Goal: Obtain resource: Obtain resource

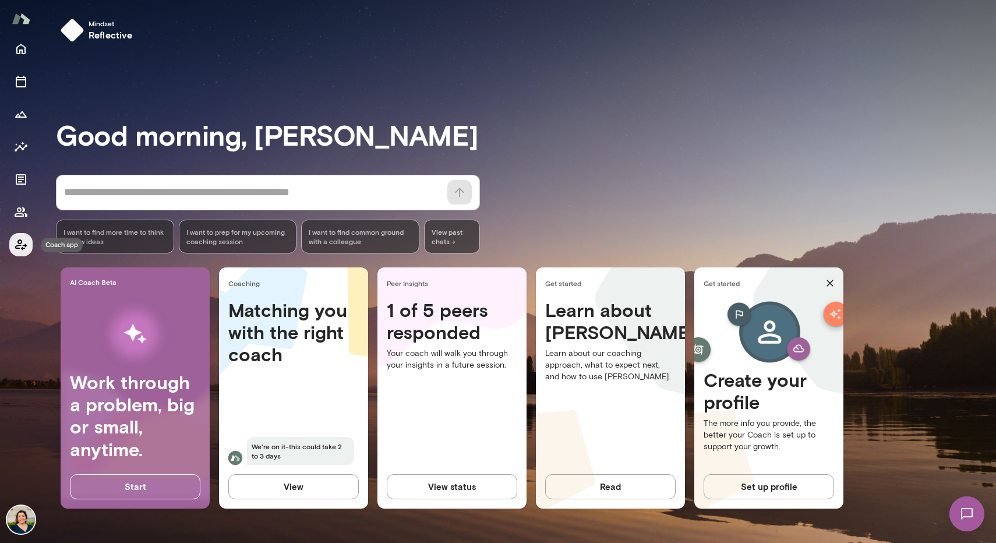
click at [21, 248] on icon "Coach app" at bounding box center [21, 245] width 14 height 14
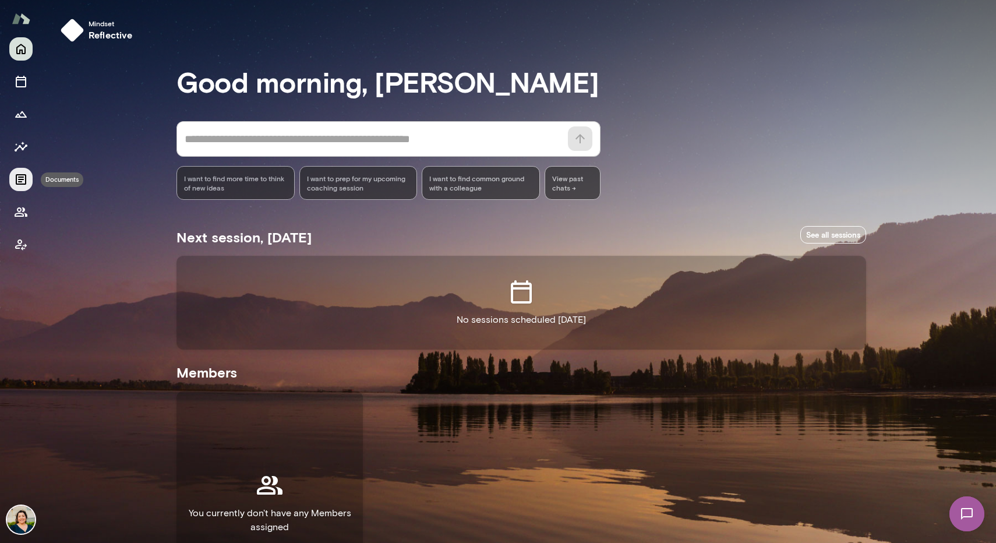
click at [23, 181] on icon "Documents" at bounding box center [21, 179] width 14 height 14
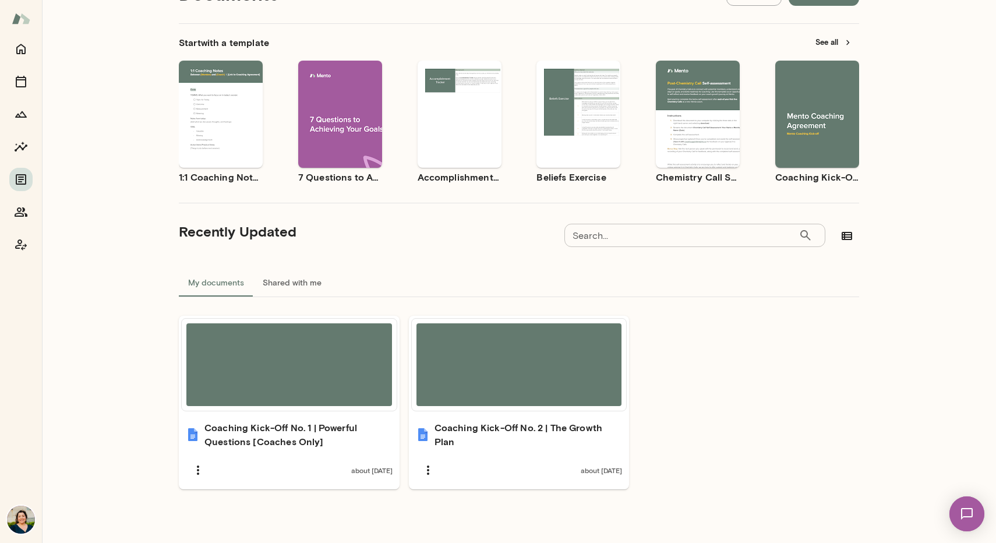
scroll to position [57, 0]
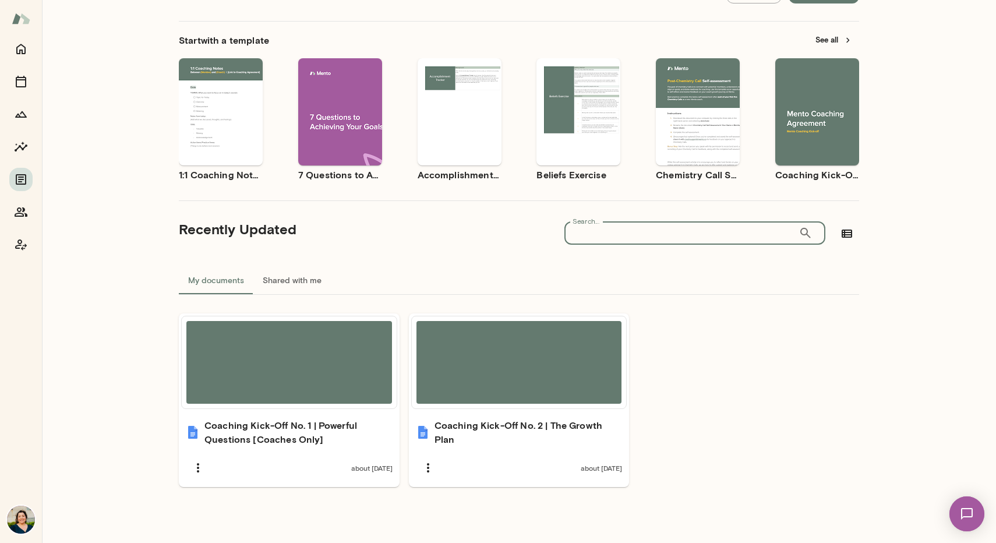
click at [607, 230] on input "Search..." at bounding box center [681, 232] width 234 height 23
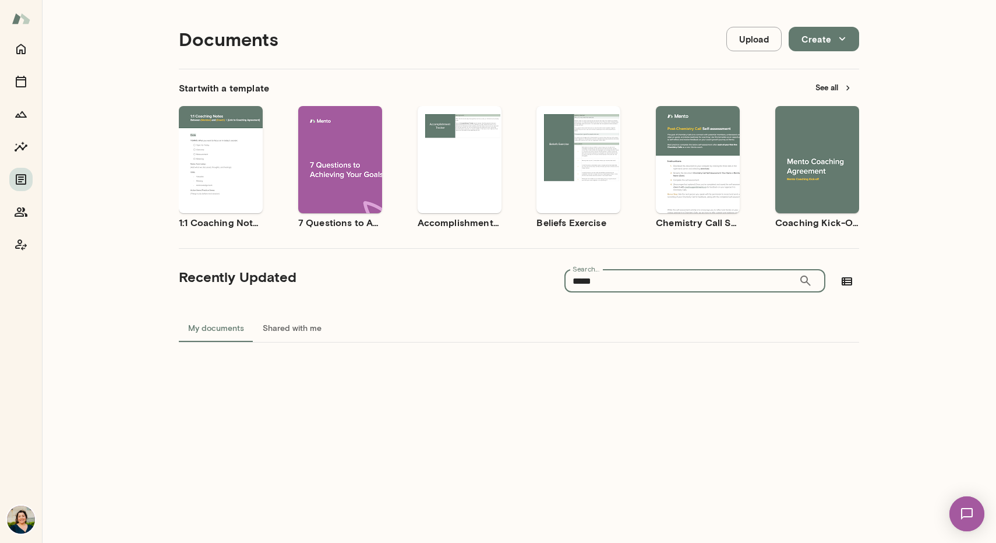
scroll to position [9, 0]
type input "****"
click at [348, 190] on div "Use template Preview" at bounding box center [340, 159] width 84 height 107
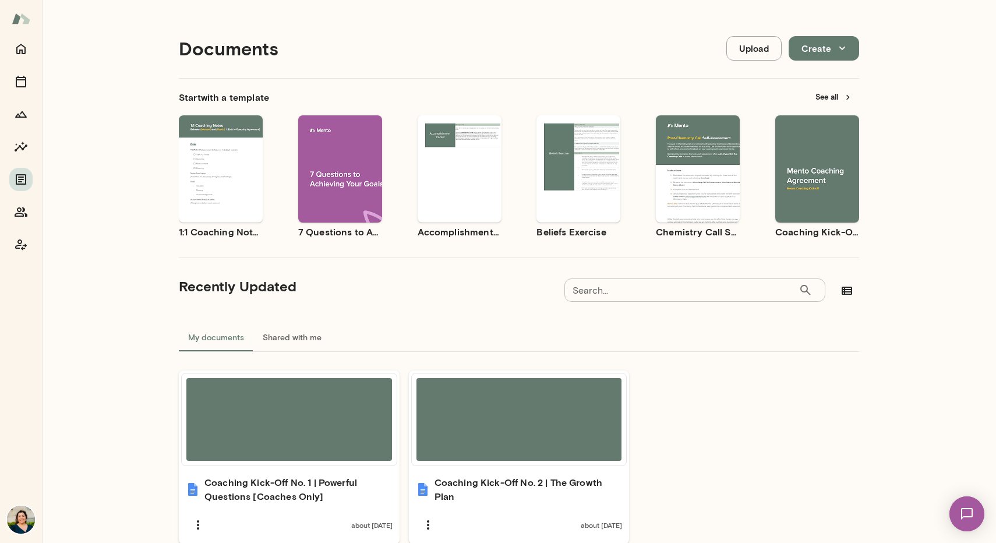
click at [820, 140] on div "Use template Preview" at bounding box center [817, 168] width 84 height 107
click at [819, 97] on button "See all" at bounding box center [833, 97] width 51 height 18
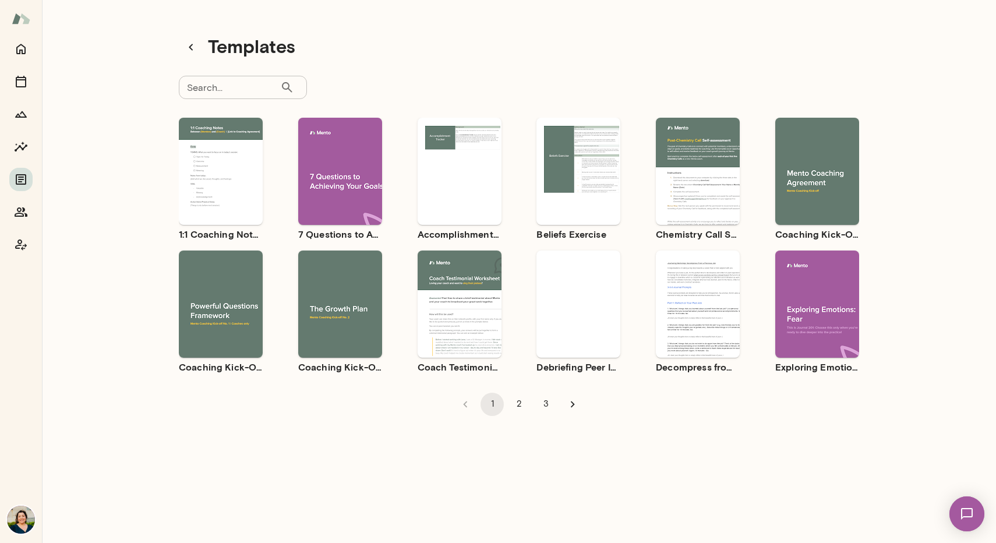
click at [202, 337] on div "Use template Preview" at bounding box center [221, 303] width 84 height 107
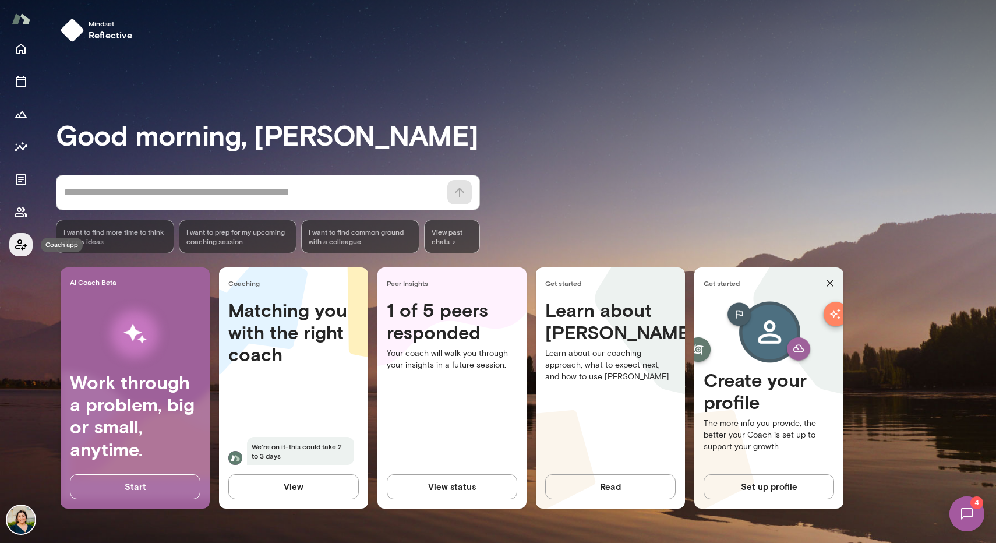
click at [25, 243] on icon "Coach app" at bounding box center [21, 245] width 14 height 14
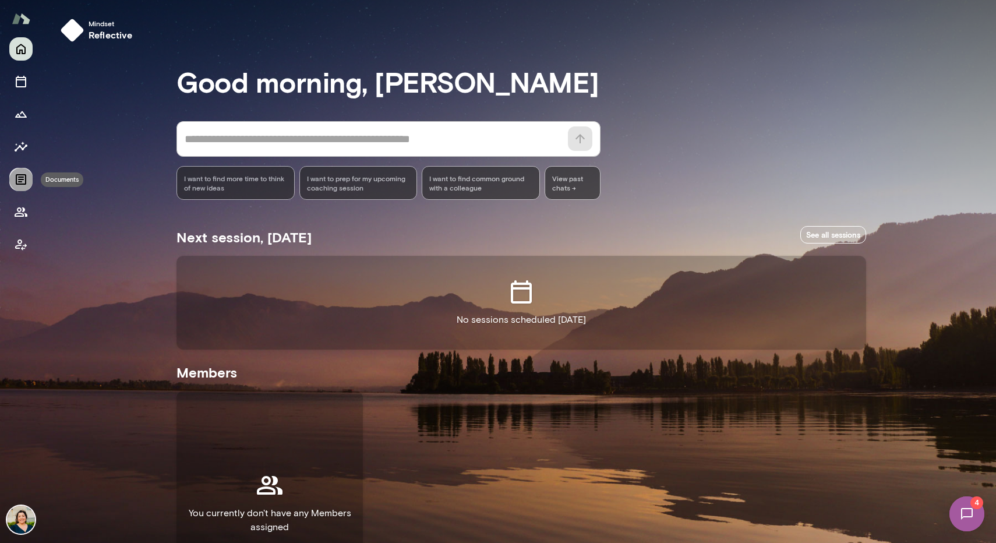
click at [23, 174] on icon "Documents" at bounding box center [21, 179] width 10 height 10
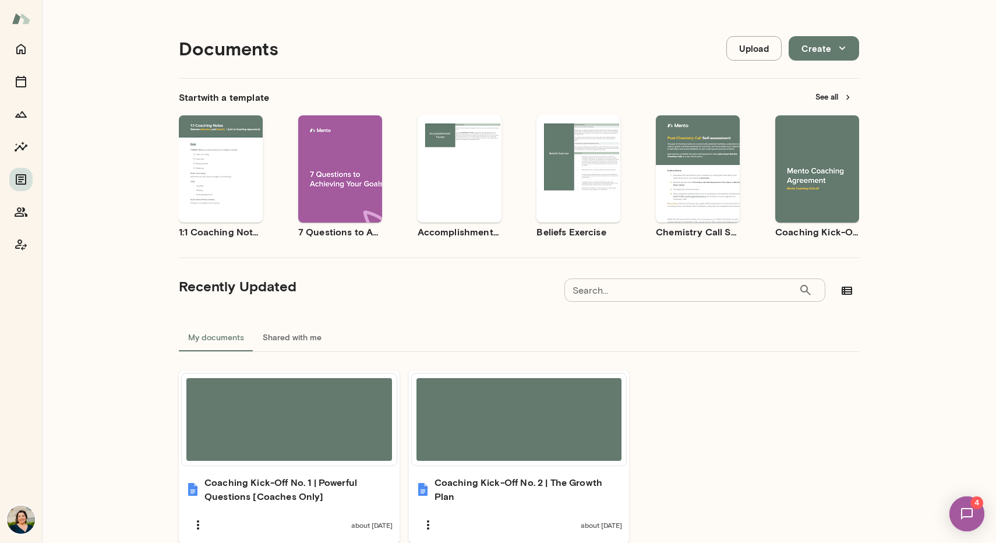
click at [827, 91] on button "See all" at bounding box center [833, 97] width 51 height 18
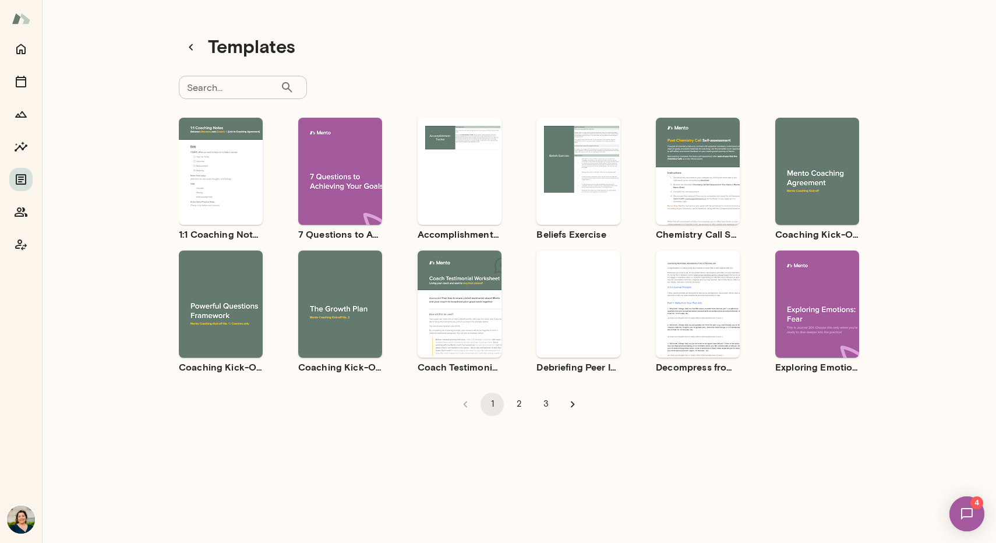
click at [333, 342] on div "Use template Preview" at bounding box center [340, 303] width 84 height 107
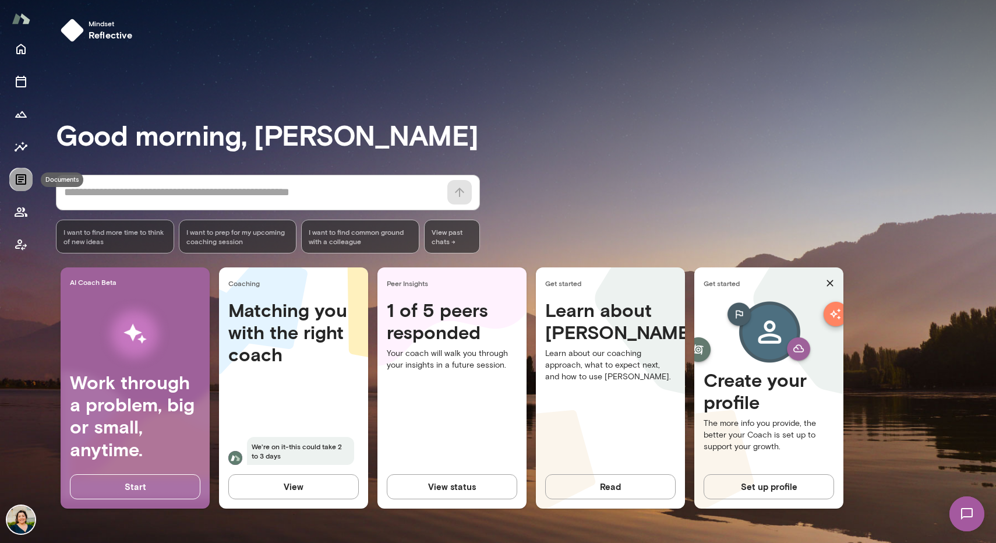
click at [27, 183] on icon "Documents" at bounding box center [21, 179] width 14 height 14
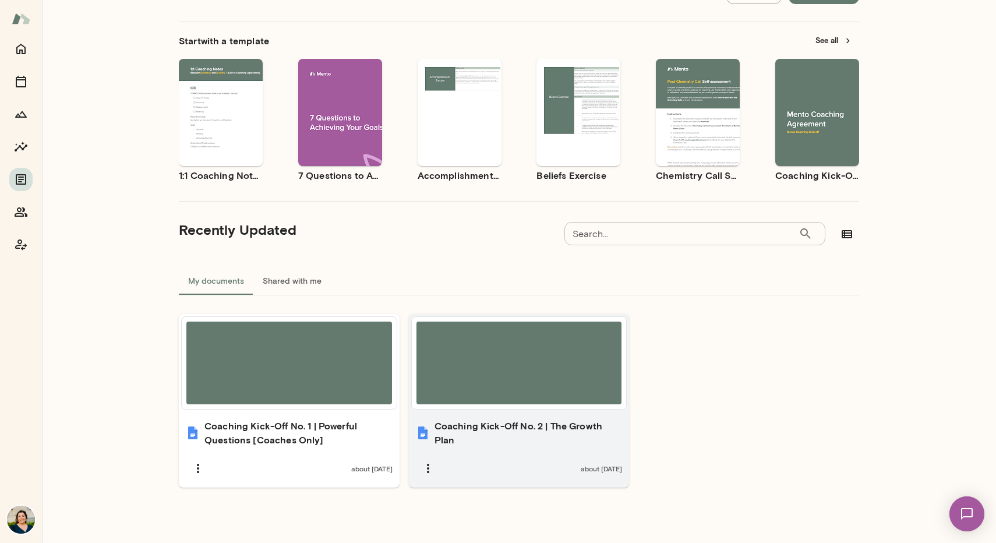
scroll to position [57, 0]
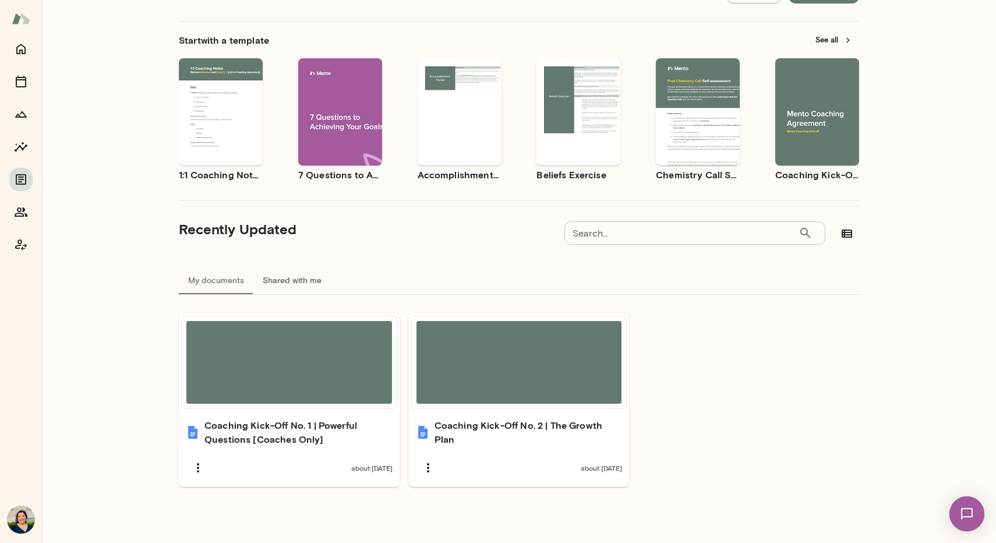
click at [831, 38] on button "See all" at bounding box center [833, 40] width 51 height 18
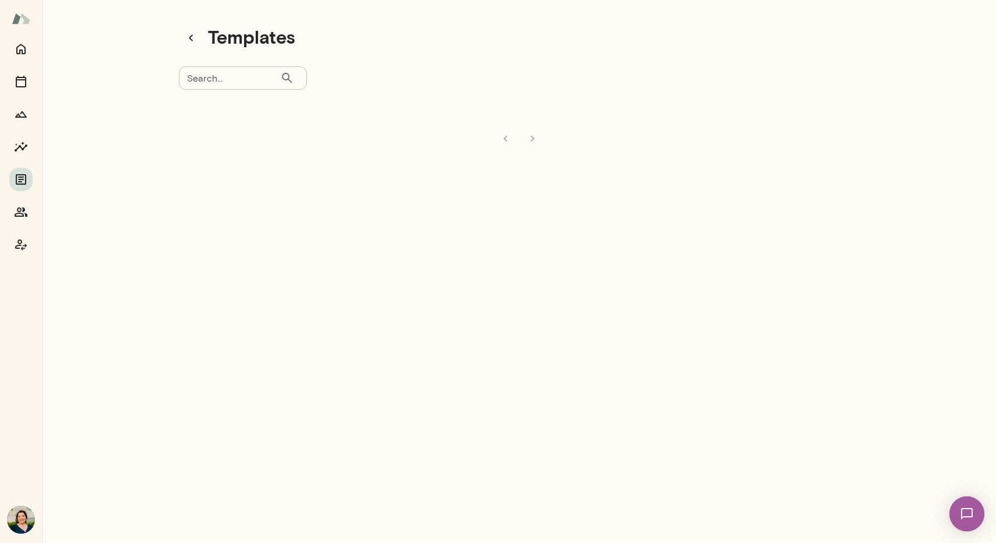
scroll to position [9, 0]
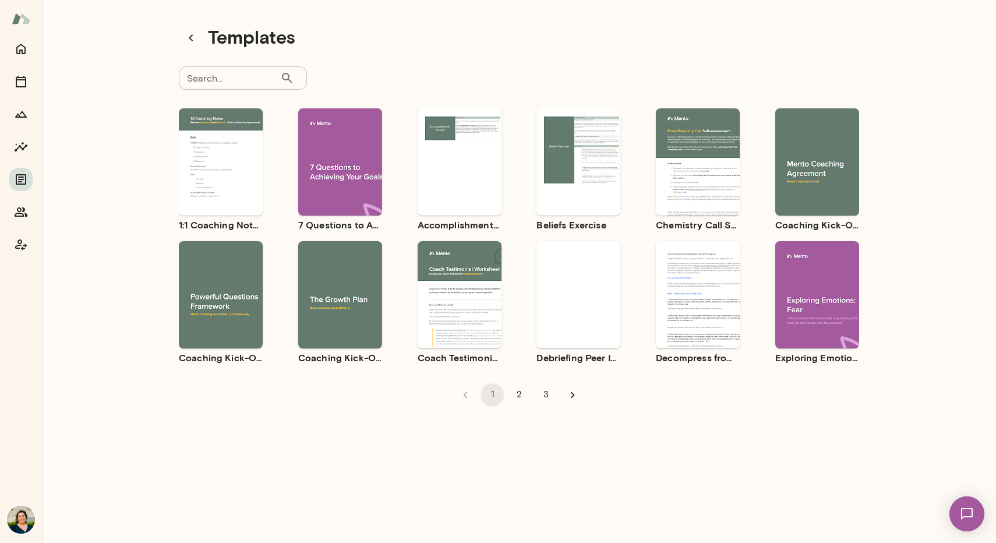
click at [518, 397] on button "2" at bounding box center [518, 394] width 23 height 23
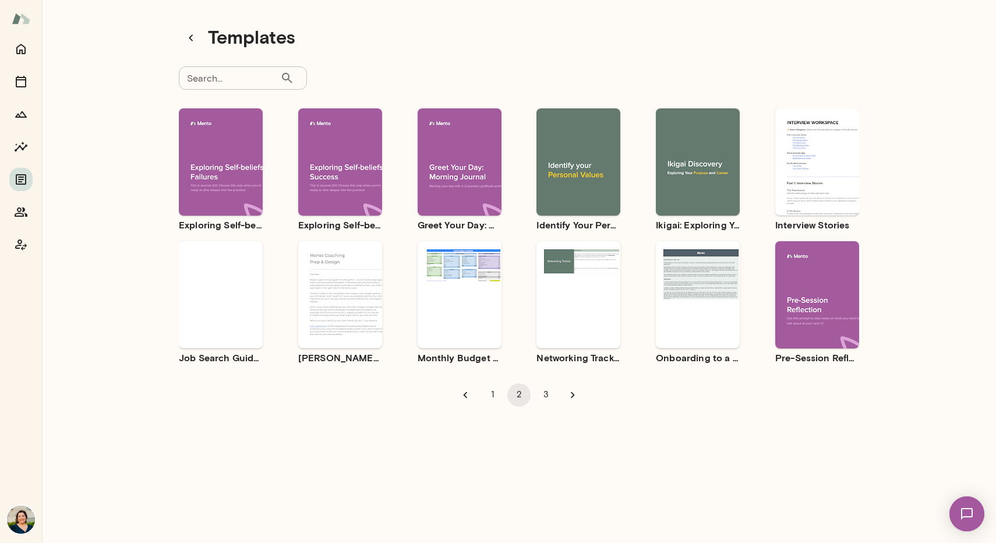
click at [548, 390] on button "3" at bounding box center [545, 394] width 23 height 23
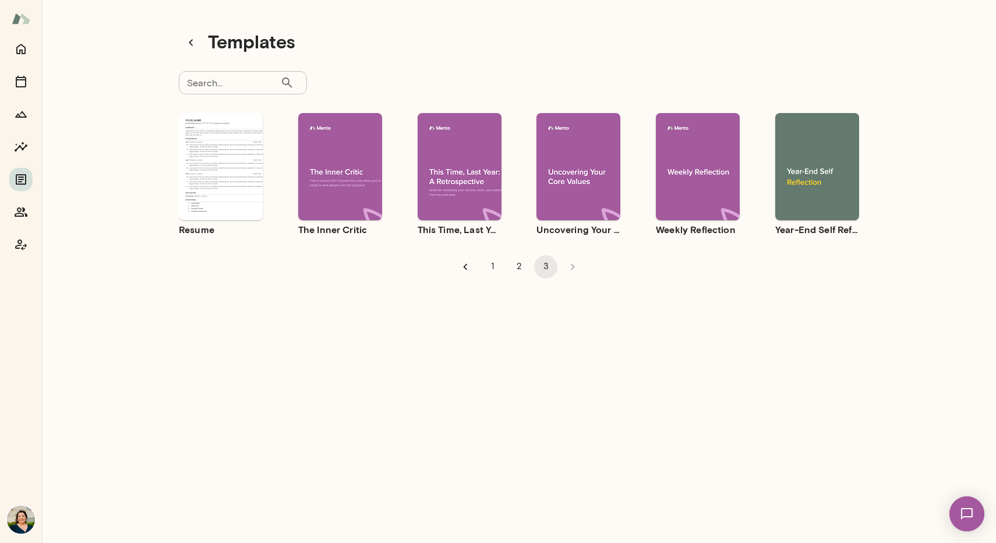
scroll to position [0, 0]
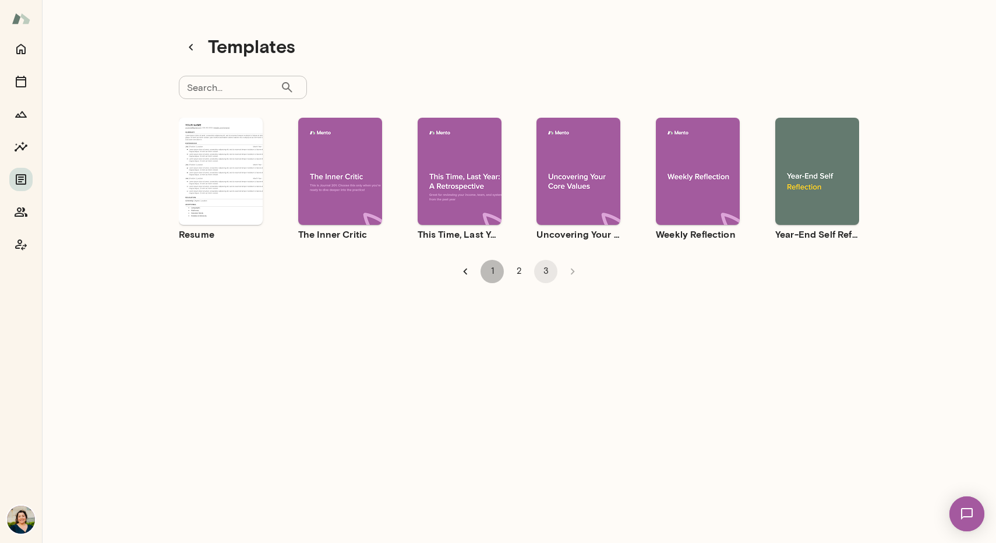
drag, startPoint x: 490, startPoint y: 274, endPoint x: 483, endPoint y: 273, distance: 6.5
click at [489, 273] on button "1" at bounding box center [491, 271] width 23 height 23
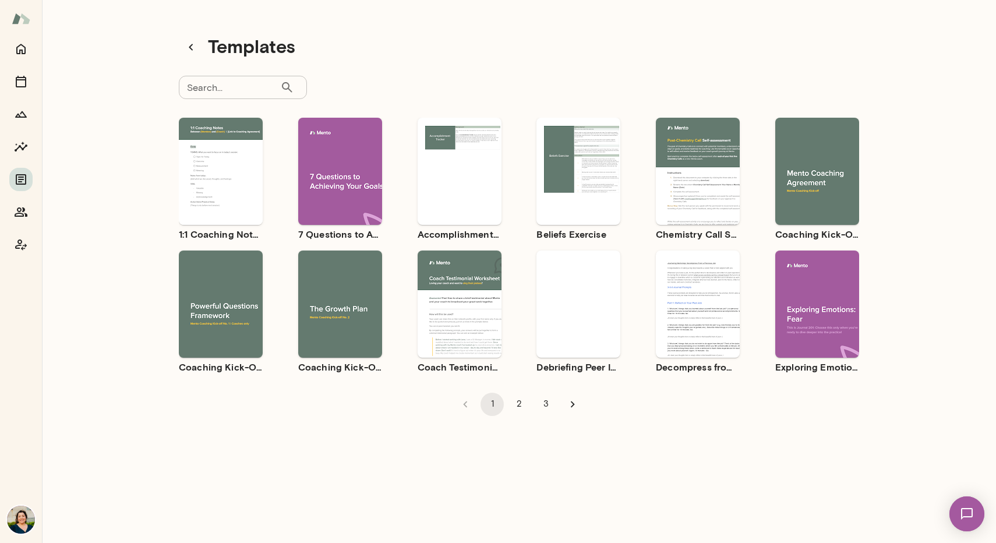
click at [224, 202] on div "Use template Preview" at bounding box center [221, 171] width 84 height 107
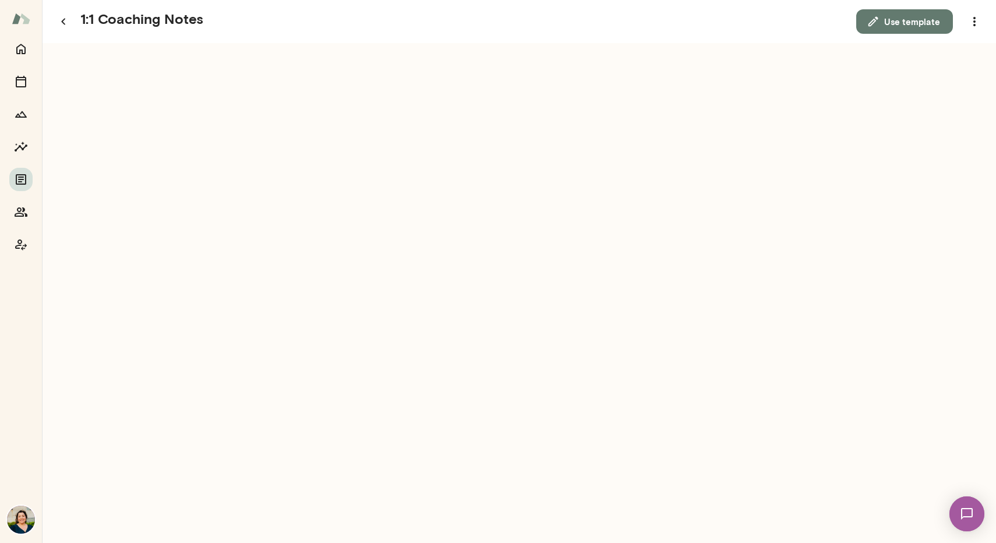
click at [910, 23] on button "Use template" at bounding box center [904, 21] width 97 height 24
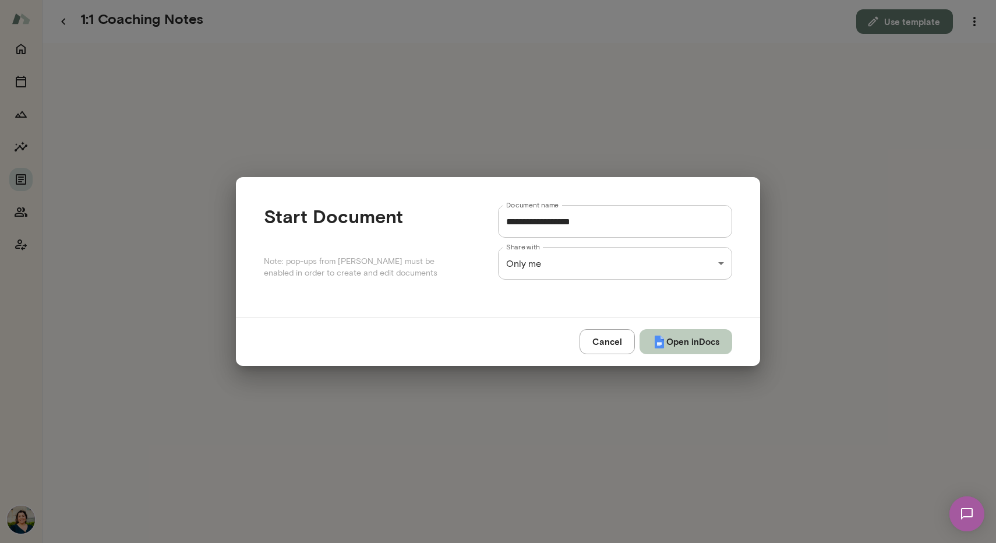
click at [678, 348] on button "Open in Docs" at bounding box center [685, 341] width 93 height 24
